Goal: Transaction & Acquisition: Purchase product/service

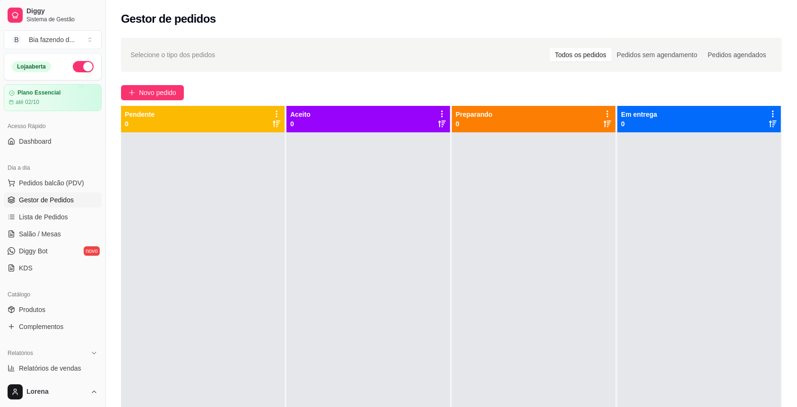
click at [60, 193] on link "Gestor de Pedidos" at bounding box center [53, 199] width 98 height 15
click at [70, 186] on span "Pedidos balcão (PDV)" at bounding box center [51, 182] width 65 height 9
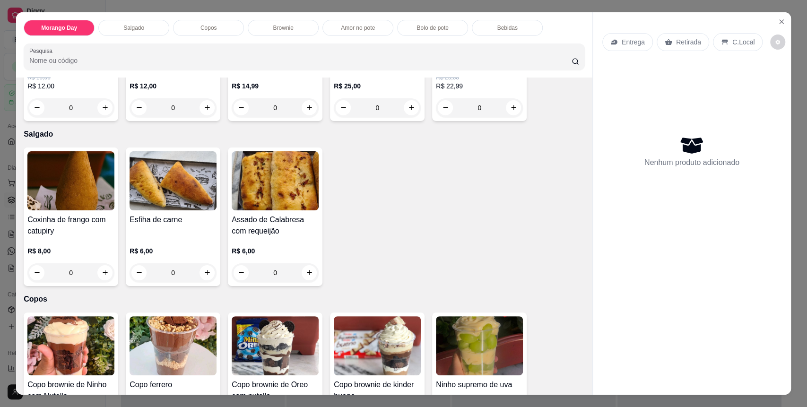
scroll to position [189, 0]
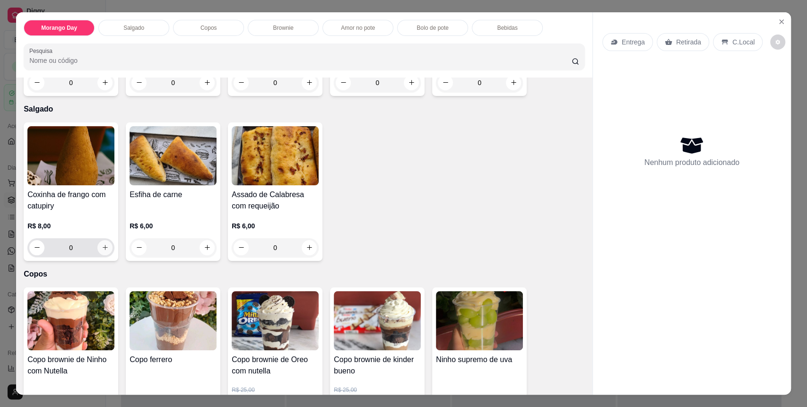
click at [103, 251] on icon "increase-product-quantity" at bounding box center [105, 247] width 7 height 7
type input "1"
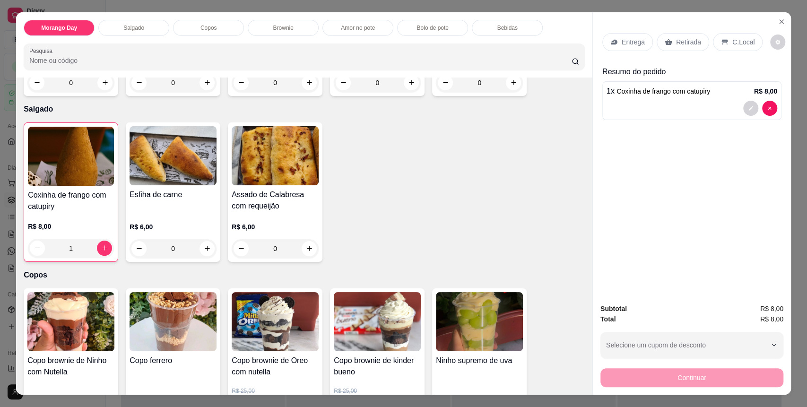
click at [726, 47] on div "C.Local" at bounding box center [738, 42] width 50 height 18
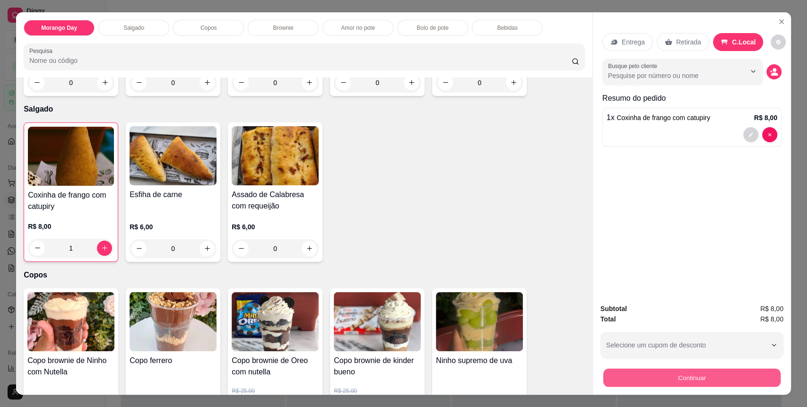
click at [692, 382] on button "Continuar" at bounding box center [691, 378] width 177 height 18
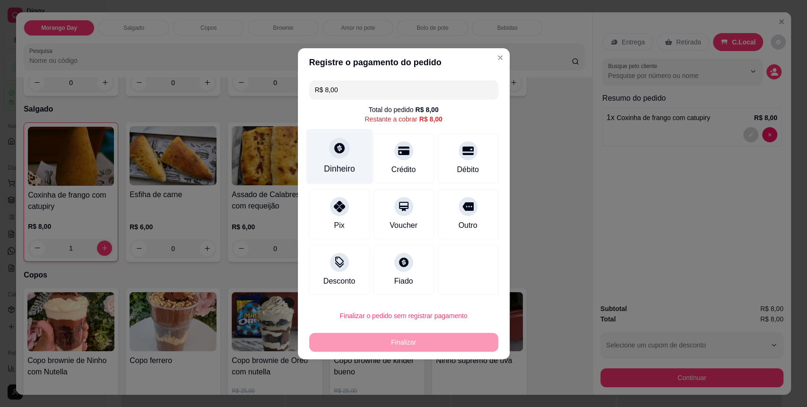
click at [325, 150] on div "Dinheiro" at bounding box center [339, 156] width 67 height 55
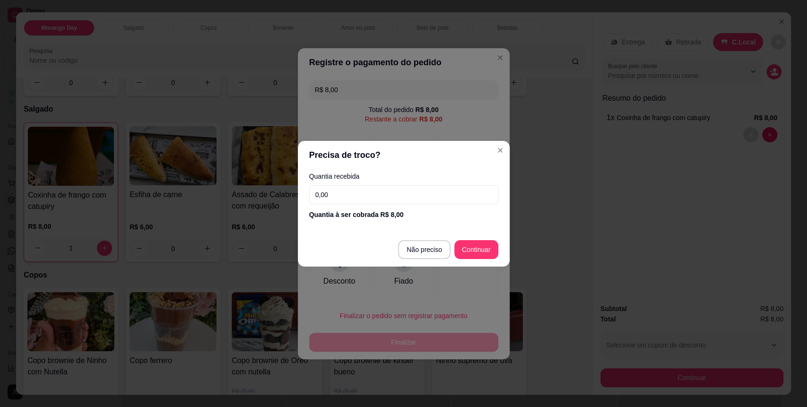
click at [405, 197] on input "0,00" at bounding box center [403, 194] width 189 height 19
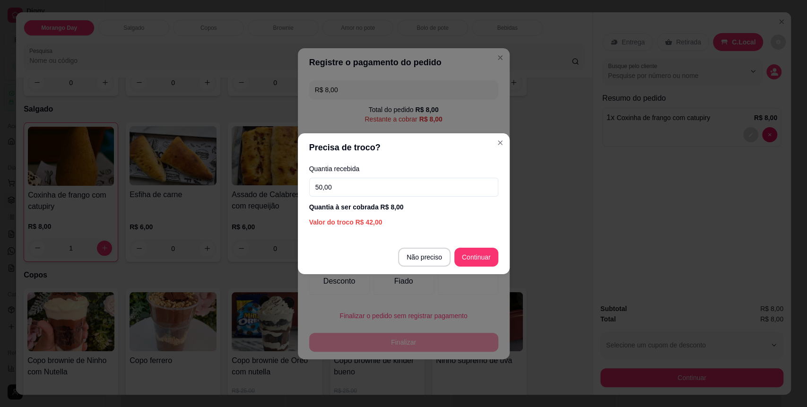
type input "50,00"
click at [493, 247] on footer "Não preciso Continuar" at bounding box center [404, 257] width 212 height 34
type input "R$ 0,00"
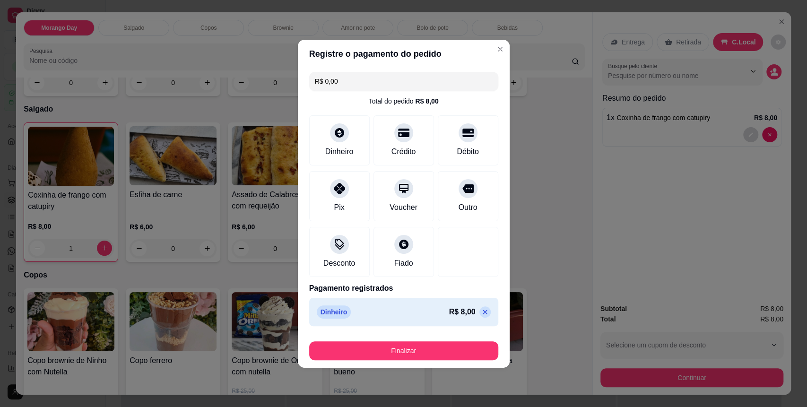
click at [445, 358] on button "Finalizar" at bounding box center [403, 350] width 189 height 19
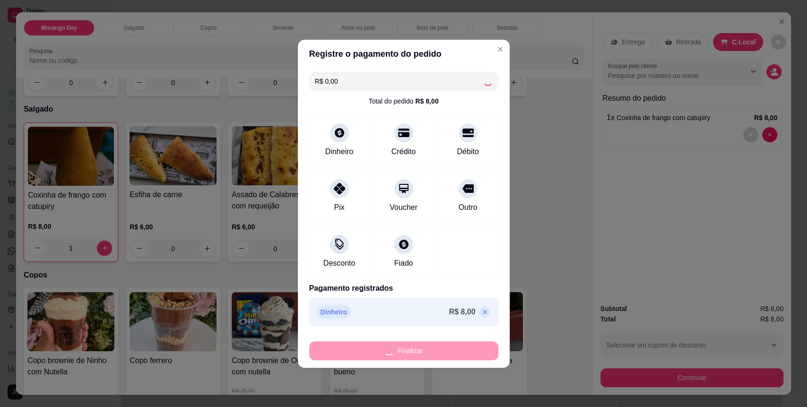
type input "0"
type input "-R$ 8,00"
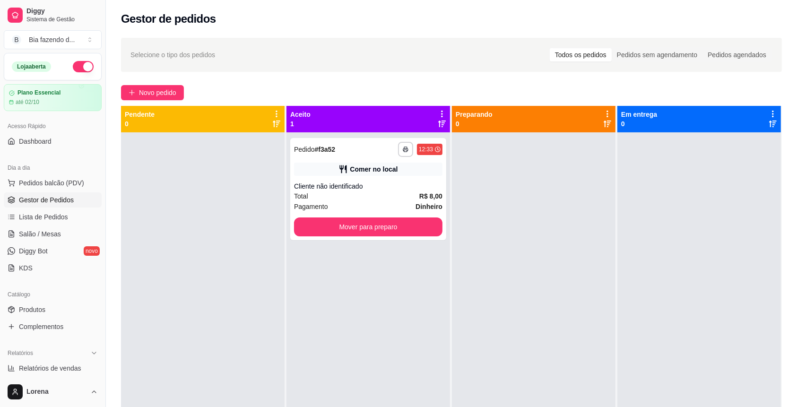
click at [574, 321] on div at bounding box center [534, 335] width 164 height 407
click at [43, 189] on button "Pedidos balcão (PDV)" at bounding box center [53, 182] width 98 height 15
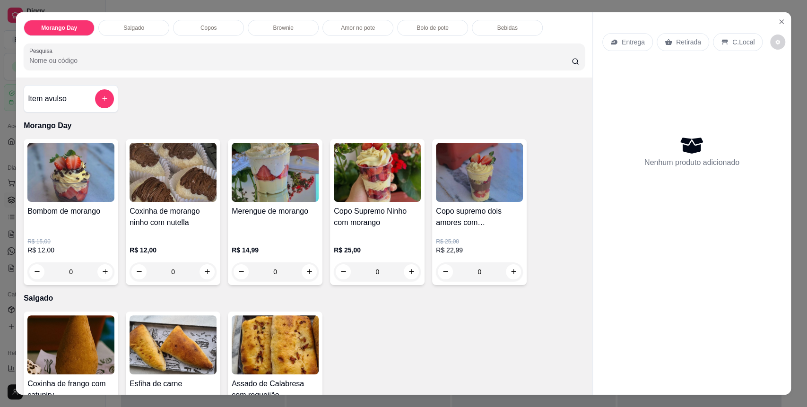
click at [296, 35] on div "Brownie" at bounding box center [283, 28] width 71 height 16
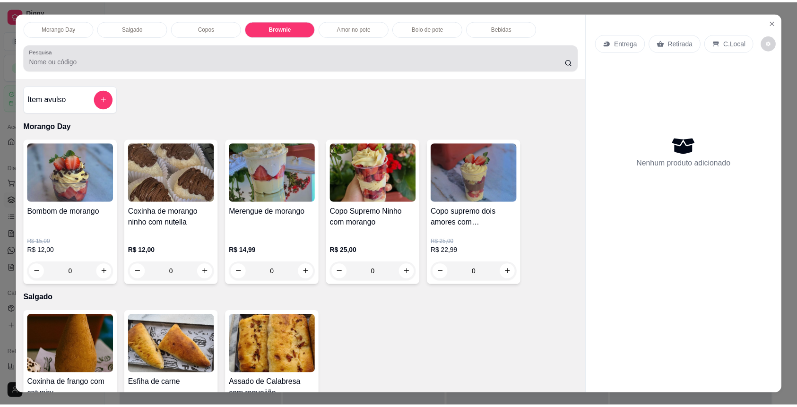
scroll to position [18, 0]
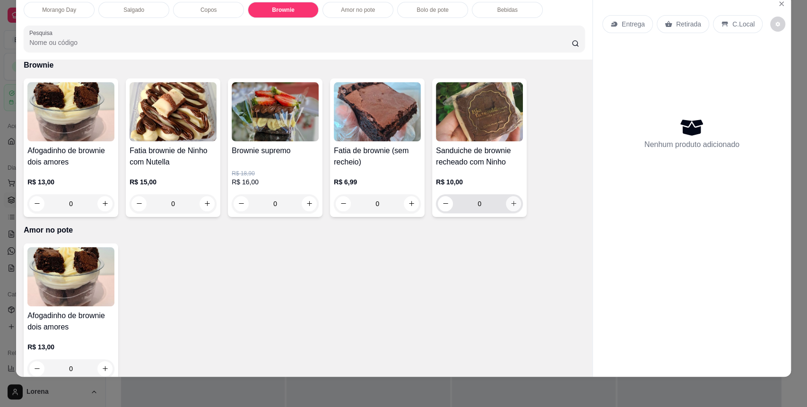
click at [510, 197] on button "increase-product-quantity" at bounding box center [513, 203] width 15 height 15
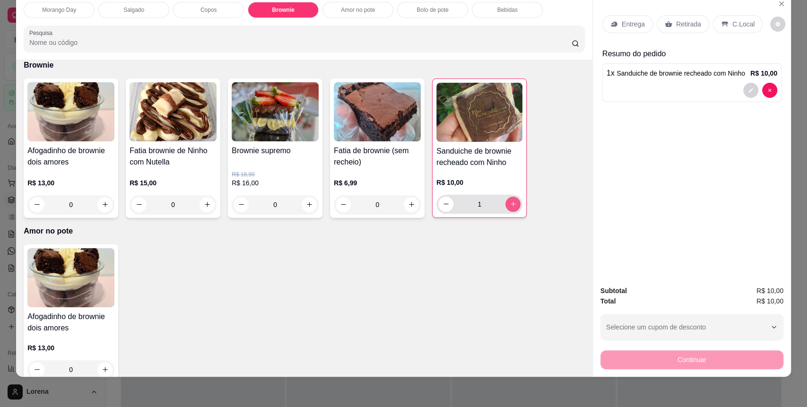
type input "1"
click at [728, 30] on div "C.Local" at bounding box center [738, 24] width 50 height 18
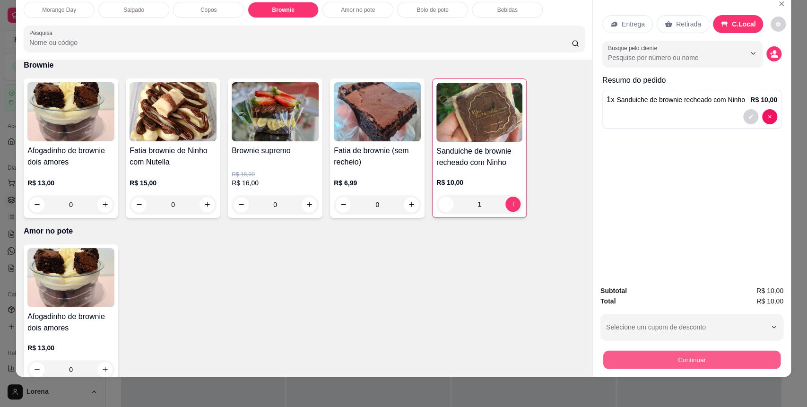
click at [624, 363] on button "Continuar" at bounding box center [691, 360] width 177 height 18
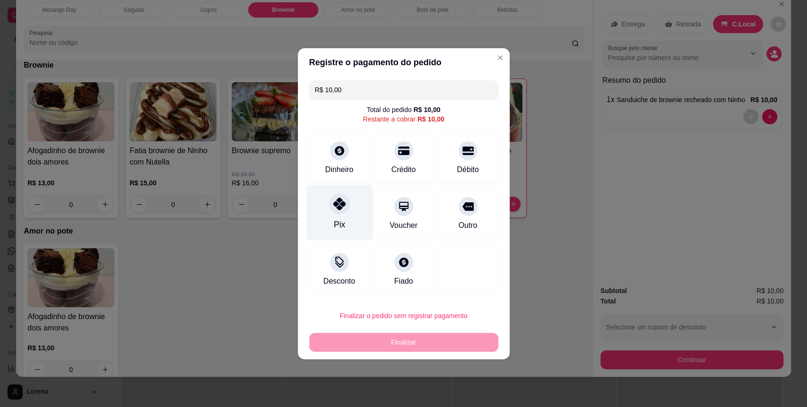
click at [331, 215] on div "Pix" at bounding box center [339, 211] width 67 height 55
type input "R$ 0,00"
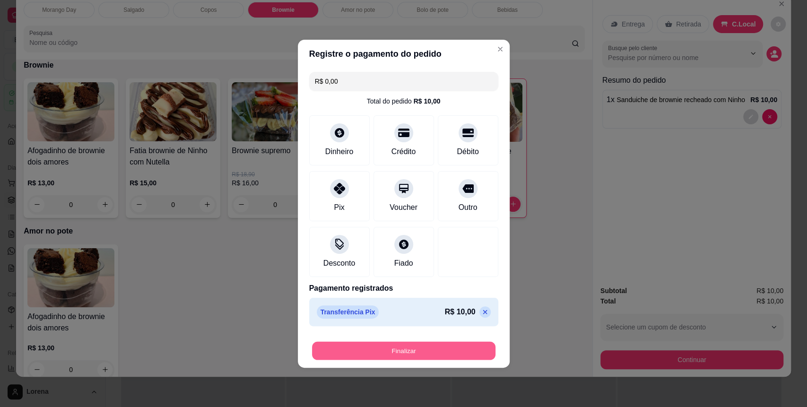
click at [374, 349] on button "Finalizar" at bounding box center [403, 350] width 183 height 18
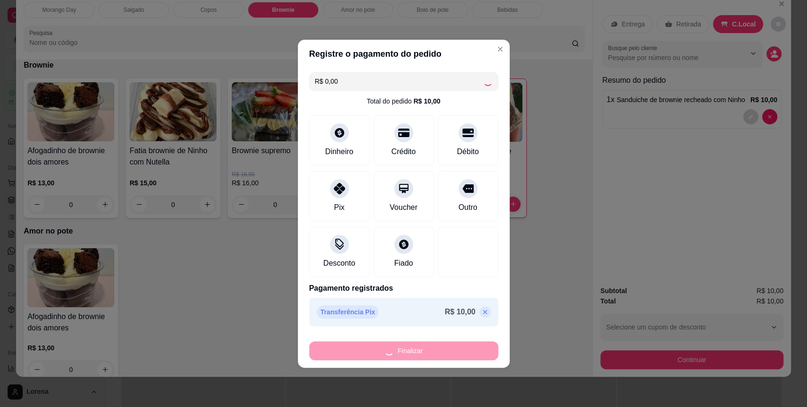
type input "0"
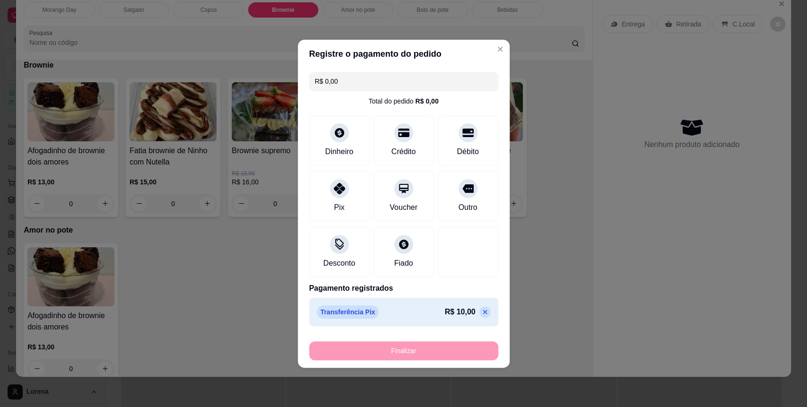
type input "-R$ 10,00"
